Goal: Check status: Check status

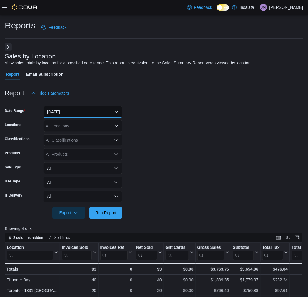
click at [74, 111] on button "Today" at bounding box center [83, 112] width 79 height 12
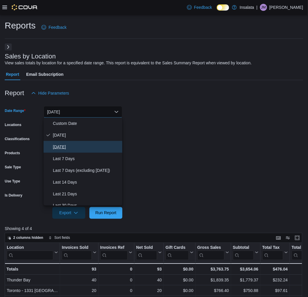
click at [72, 142] on button "Yesterday" at bounding box center [83, 147] width 79 height 12
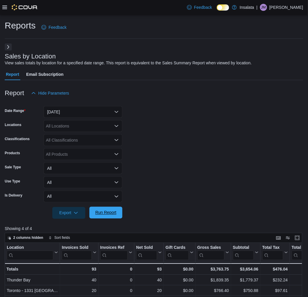
click at [116, 210] on span "Run Report" at bounding box center [106, 213] width 26 height 12
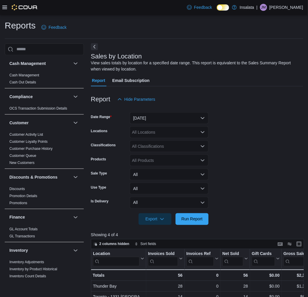
click at [95, 46] on button "Next" at bounding box center [94, 46] width 7 height 7
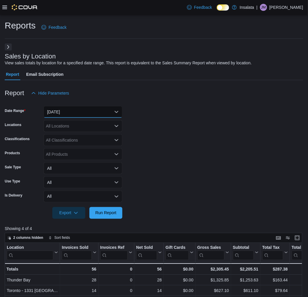
click at [81, 109] on button "Today" at bounding box center [83, 112] width 79 height 12
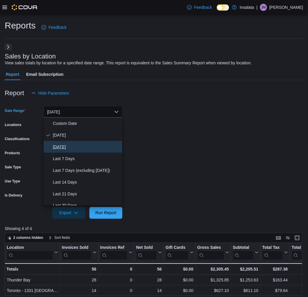
click at [71, 143] on button "Yesterday" at bounding box center [83, 147] width 79 height 12
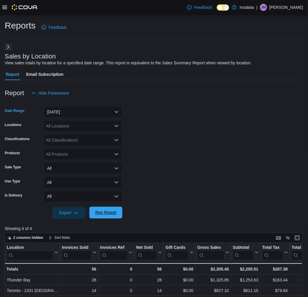
click at [102, 214] on span "Run Report" at bounding box center [105, 213] width 21 height 6
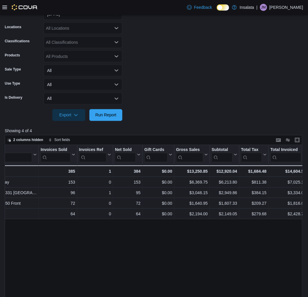
scroll to position [0, 33]
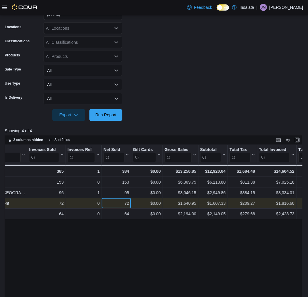
click at [120, 203] on div "72" at bounding box center [117, 203] width 26 height 7
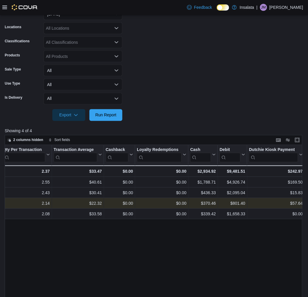
scroll to position [0, 610]
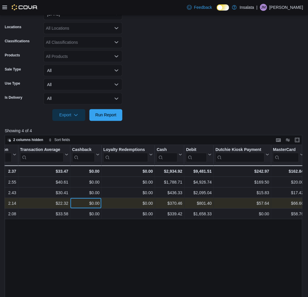
click at [84, 205] on div "$0.00" at bounding box center [85, 203] width 27 height 7
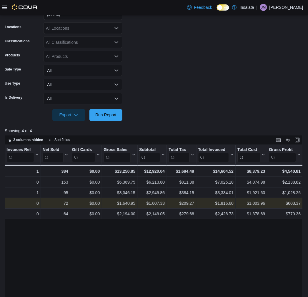
scroll to position [0, 129]
